Goal: Transaction & Acquisition: Purchase product/service

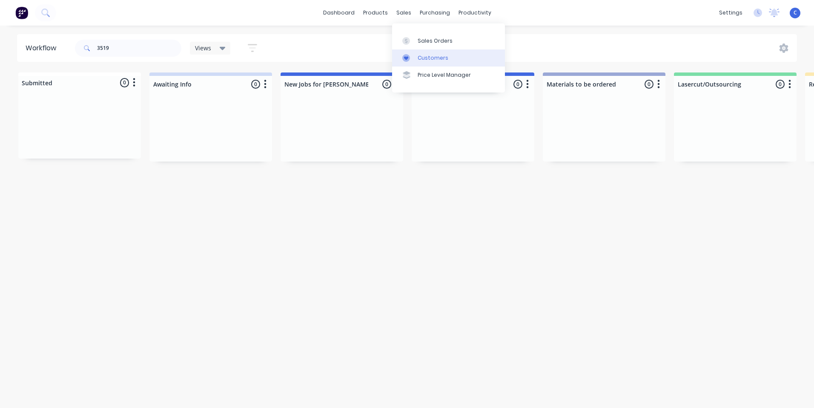
click at [436, 57] on div "Customers" at bounding box center [433, 58] width 31 height 8
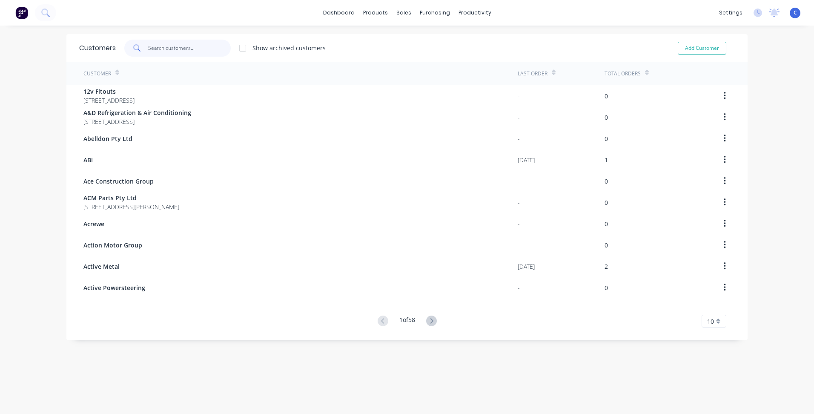
click at [166, 47] on input "text" at bounding box center [189, 48] width 83 height 17
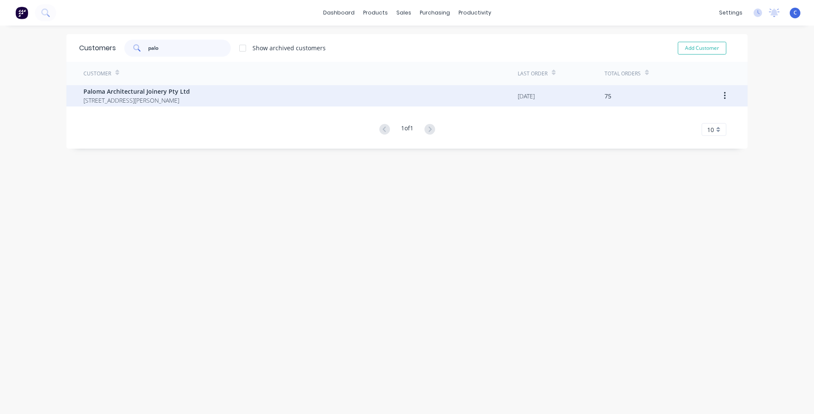
type input "palo"
click at [134, 97] on span "[STREET_ADDRESS][PERSON_NAME]" at bounding box center [136, 100] width 106 height 9
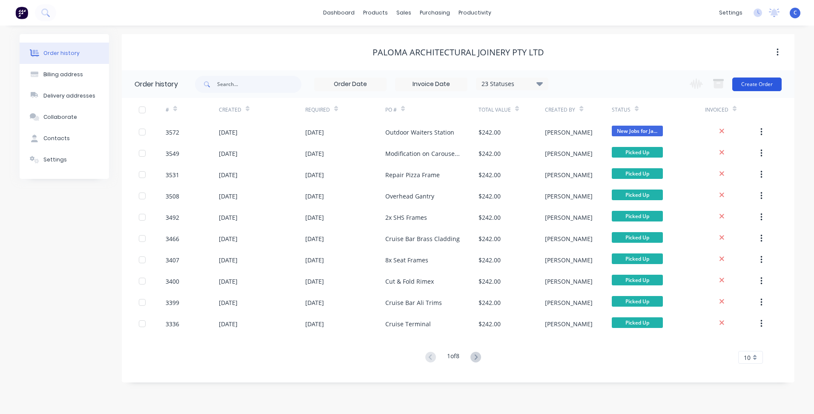
click at [752, 83] on button "Create Order" at bounding box center [756, 84] width 49 height 14
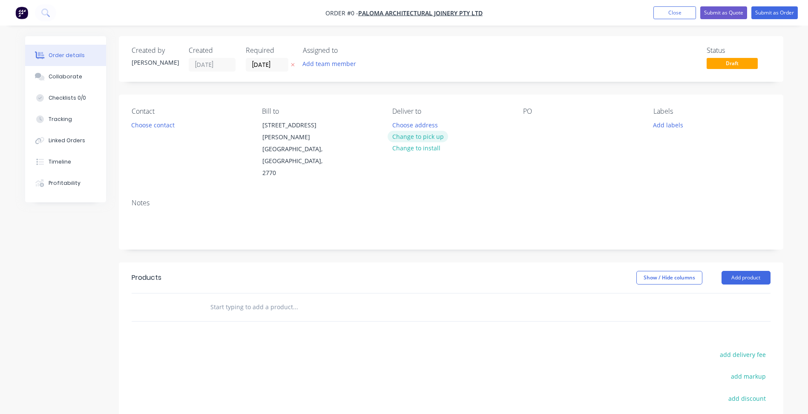
click at [432, 138] on button "Change to pick up" at bounding box center [417, 136] width 60 height 11
click at [529, 123] on div at bounding box center [530, 125] width 14 height 12
paste div
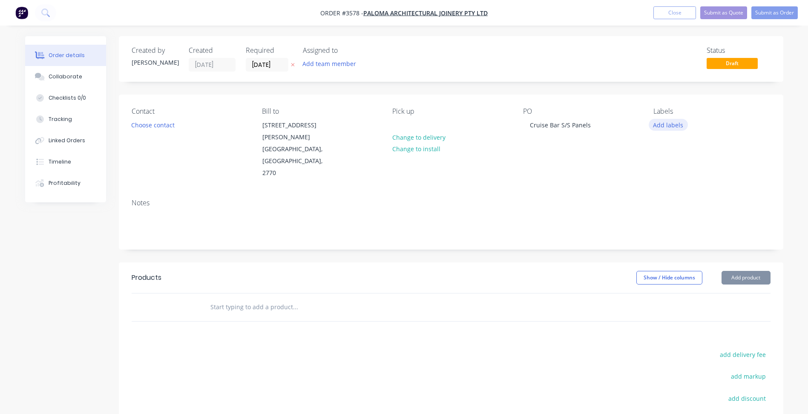
click at [672, 123] on button "Add labels" at bounding box center [668, 124] width 39 height 11
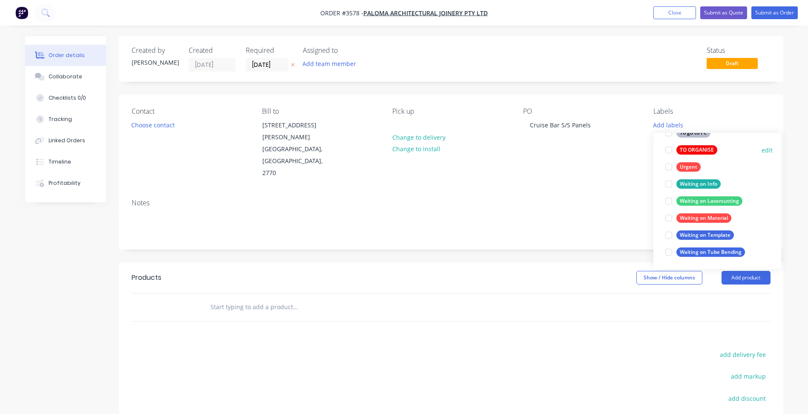
click at [693, 149] on div "TO ORGANISE" at bounding box center [696, 149] width 41 height 9
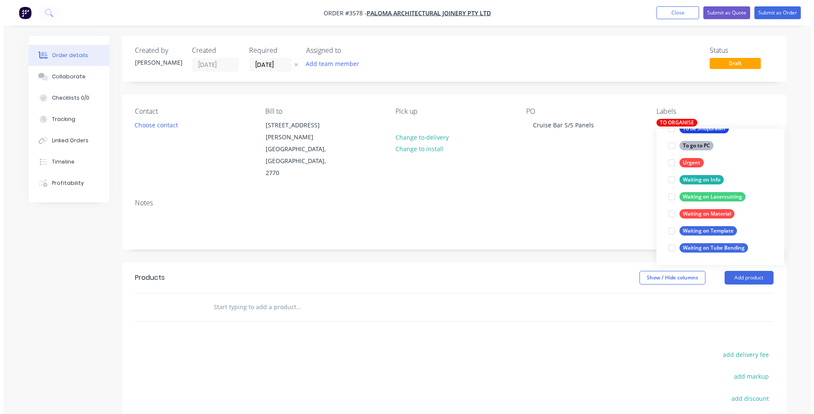
scroll to position [51, 0]
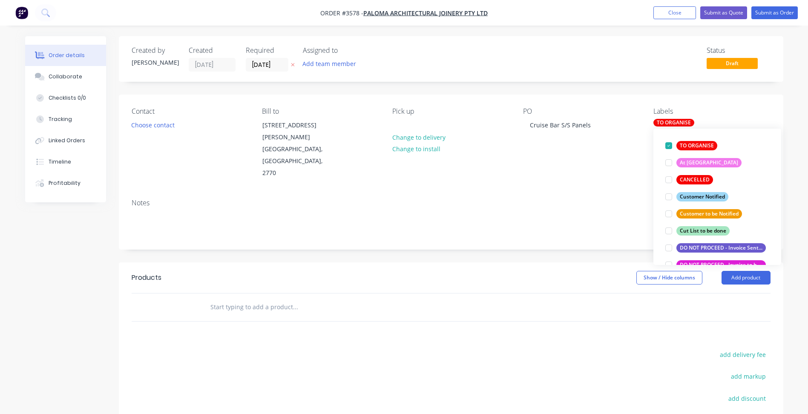
click at [626, 165] on div "Contact Choose contact [PERSON_NAME] to [STREET_ADDRESS][PERSON_NAME] Pick up C…" at bounding box center [451, 144] width 664 height 98
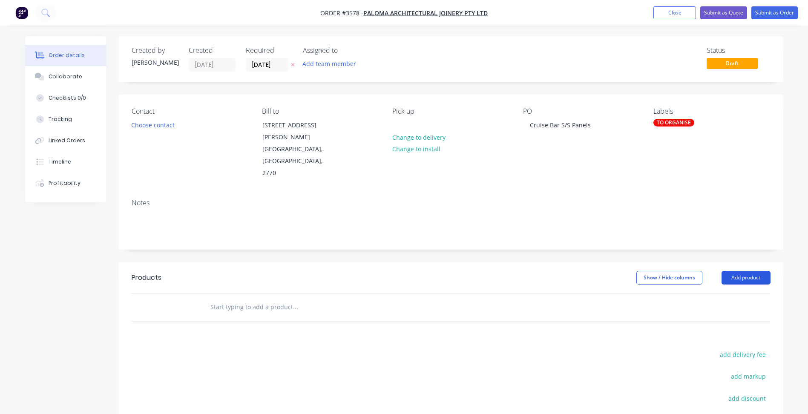
click at [754, 271] on button "Add product" at bounding box center [745, 278] width 49 height 14
click at [726, 263] on header "Products Show / Hide columns Add product Product catalogue Basic product Produc…" at bounding box center [451, 277] width 664 height 31
click at [740, 271] on button "Add product" at bounding box center [745, 278] width 49 height 14
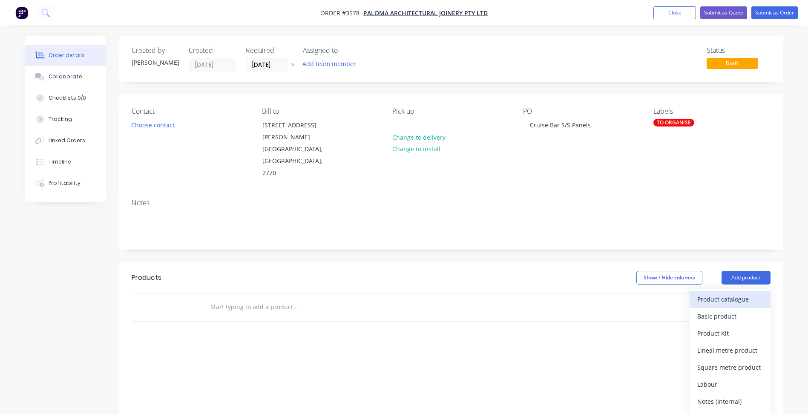
click at [745, 293] on div "Product catalogue" at bounding box center [730, 299] width 66 height 12
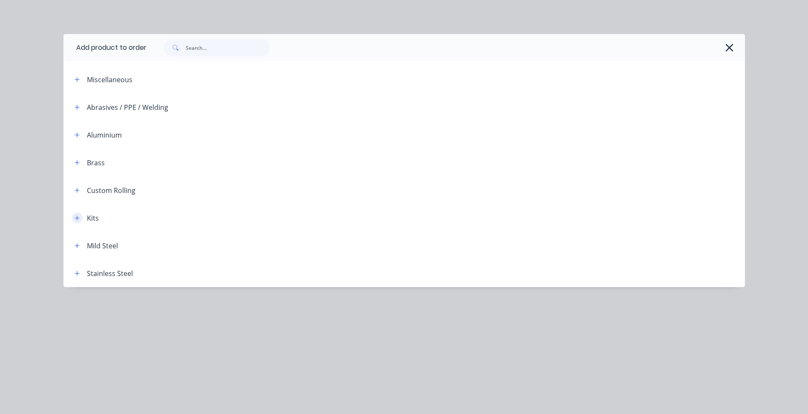
click at [75, 218] on icon "button" at bounding box center [77, 218] width 5 height 6
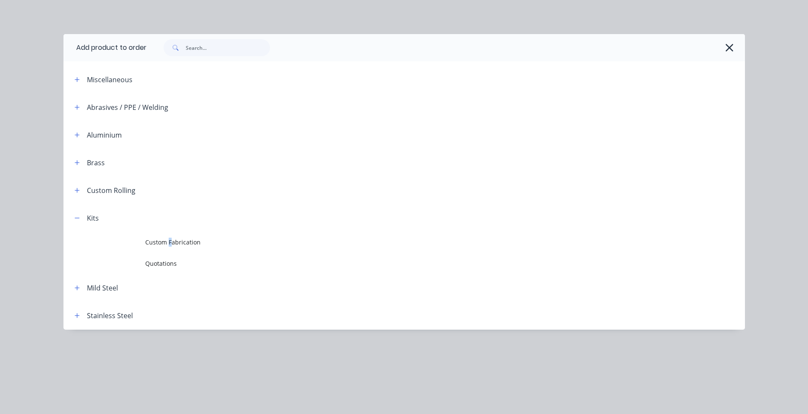
click at [170, 239] on span "Custom Fabrication" at bounding box center [384, 242] width 479 height 9
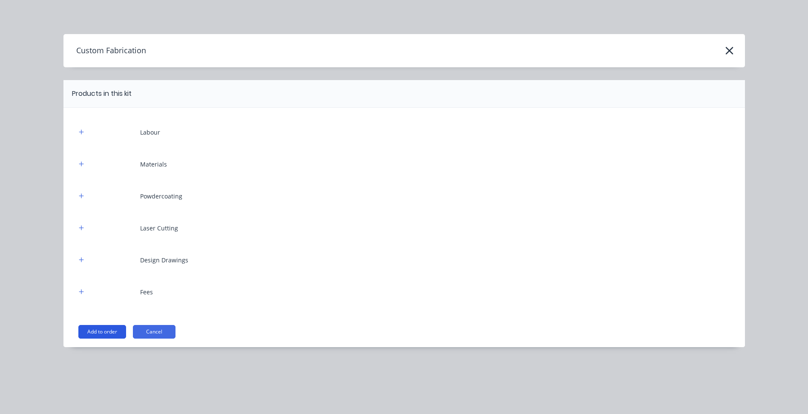
click at [112, 331] on button "Add to order" at bounding box center [102, 332] width 48 height 14
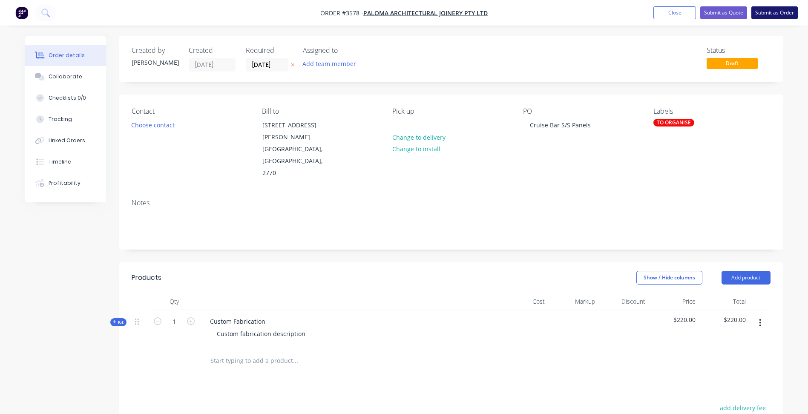
click at [769, 11] on button "Submit as Order" at bounding box center [774, 12] width 46 height 13
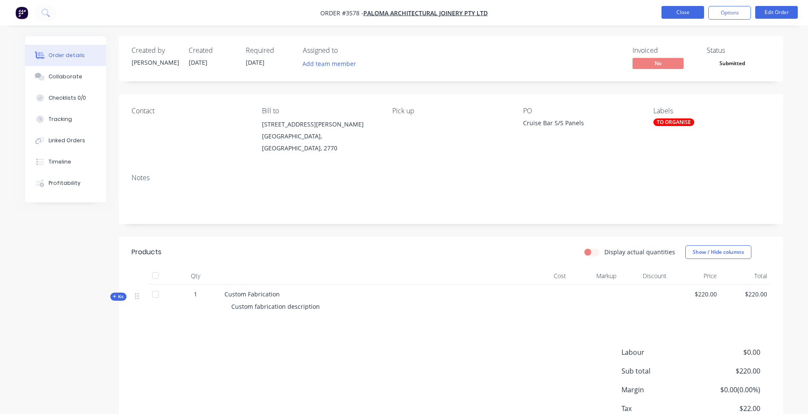
click at [685, 13] on button "Close" at bounding box center [682, 12] width 43 height 13
